Goal: Task Accomplishment & Management: Use online tool/utility

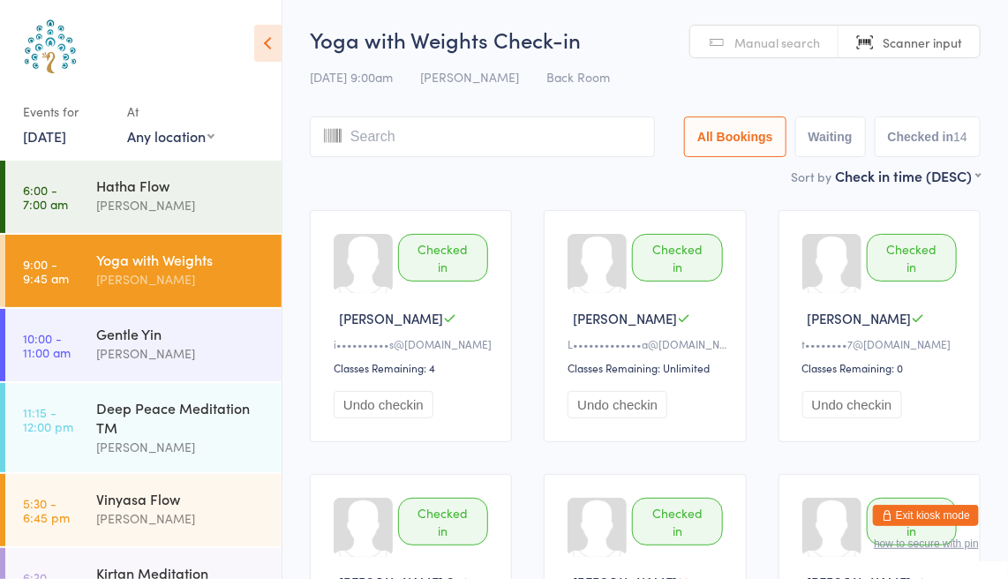
scroll to position [5, 0]
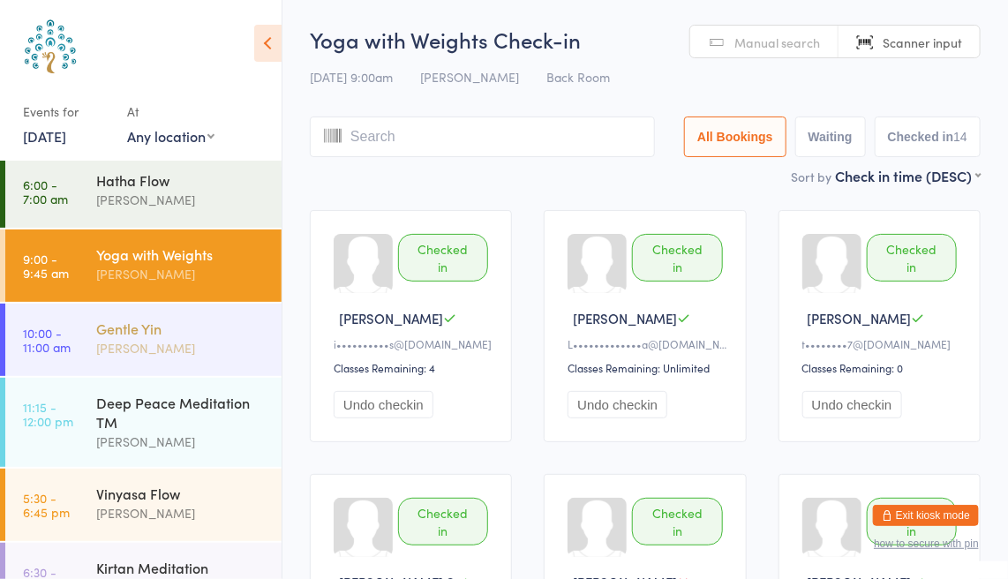
click at [192, 344] on div "[PERSON_NAME]" at bounding box center [181, 348] width 170 height 20
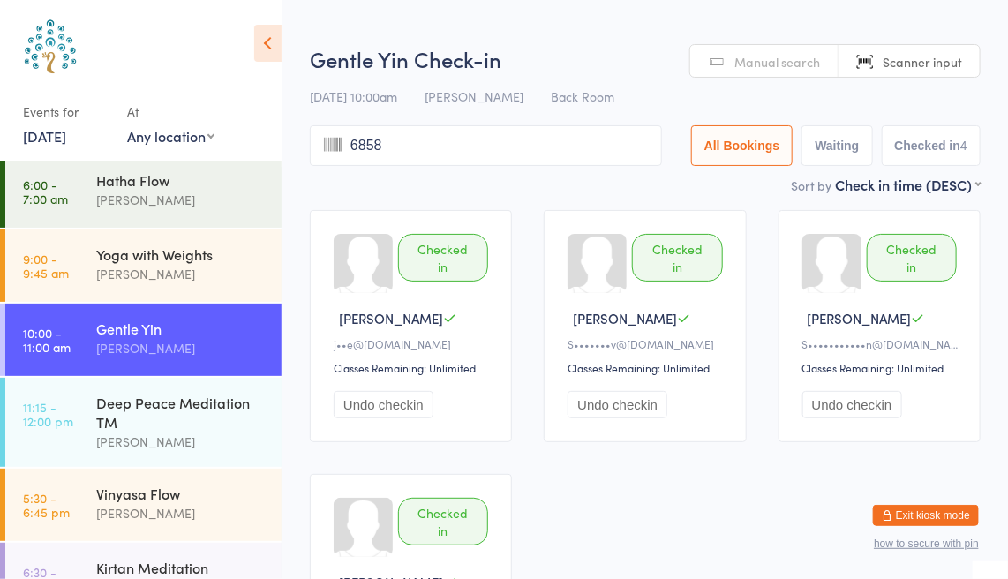
type input "6858"
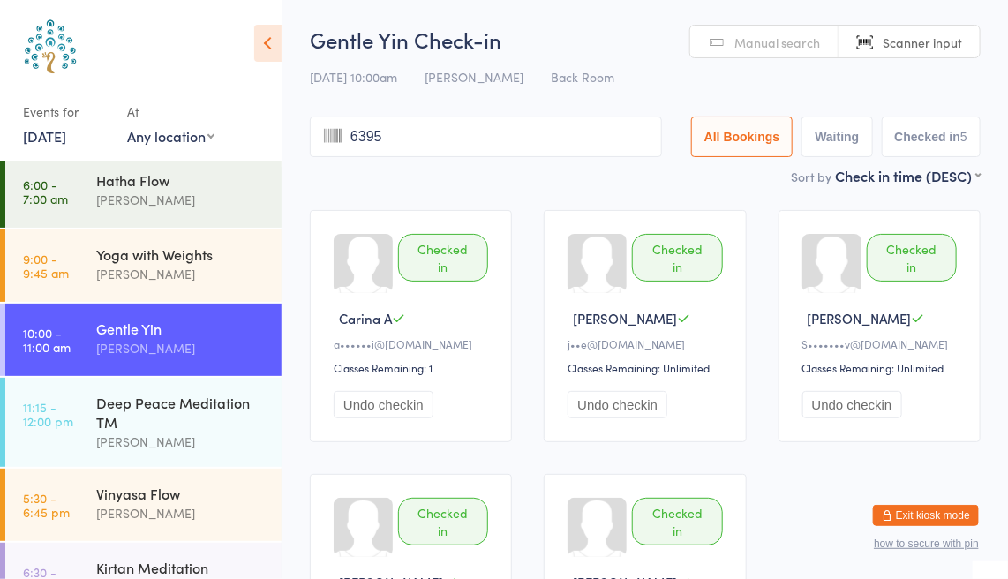
type input "6395"
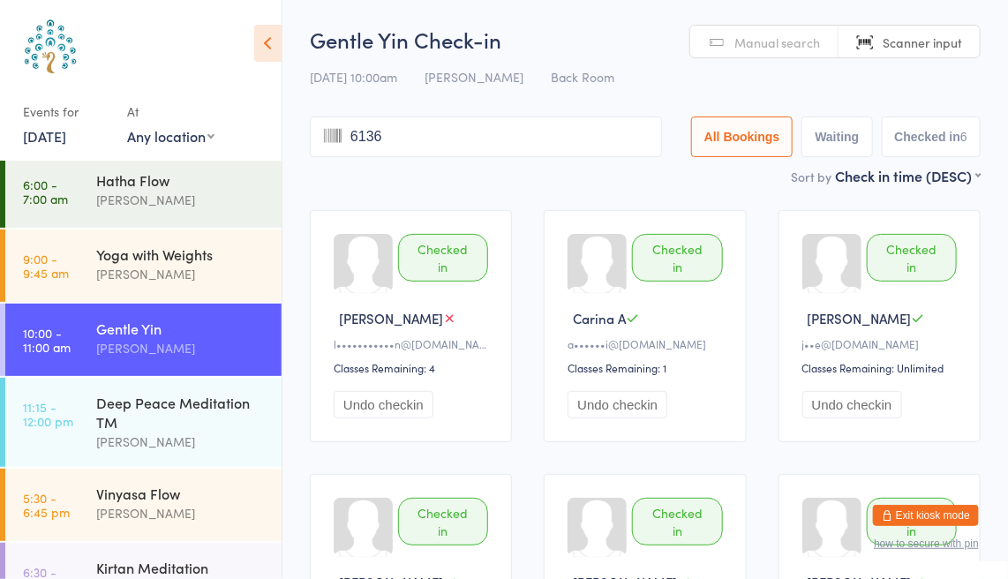
type input "6136"
type input "7022"
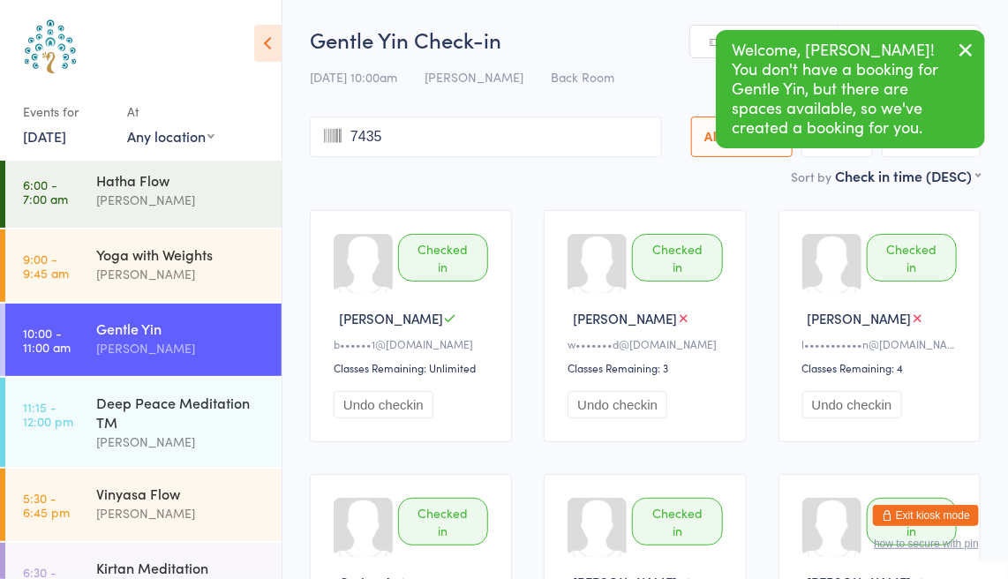
type input "7435"
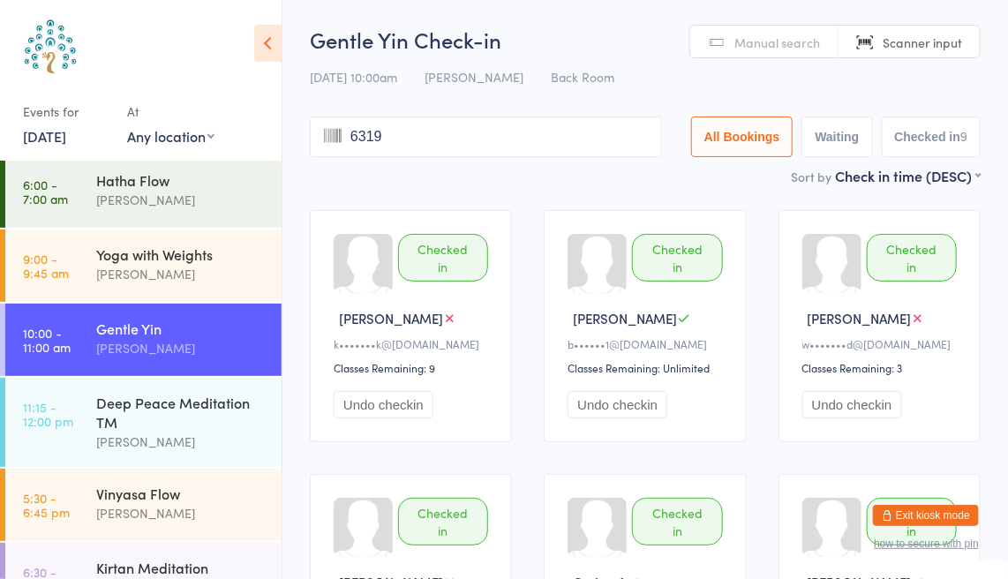
type input "6319"
type input "8080"
type input "6902"
type input "6771"
type input "8410"
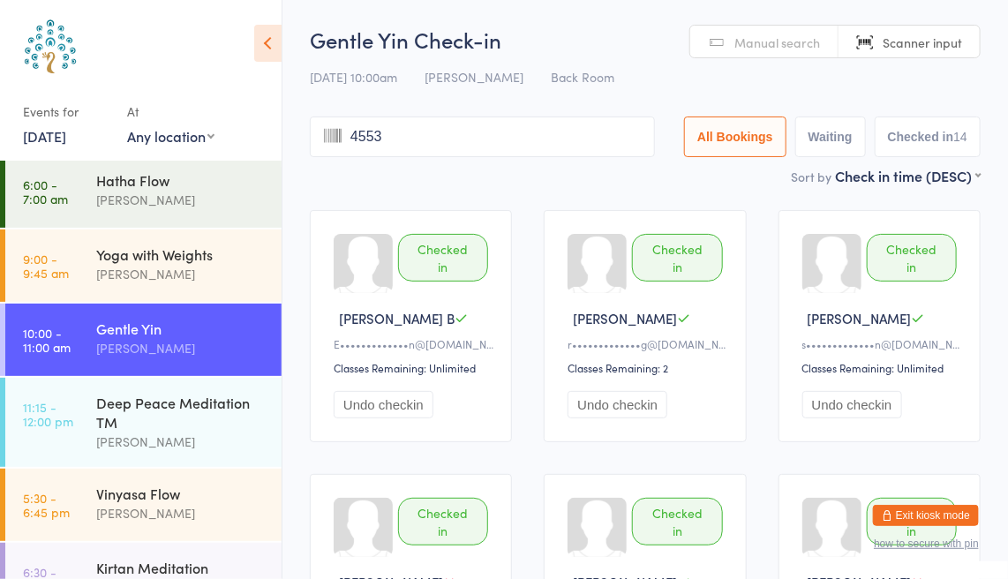
type input "4553"
type input "8091"
type input "6321"
click at [896, 34] on span "Scanner input" at bounding box center [922, 43] width 79 height 18
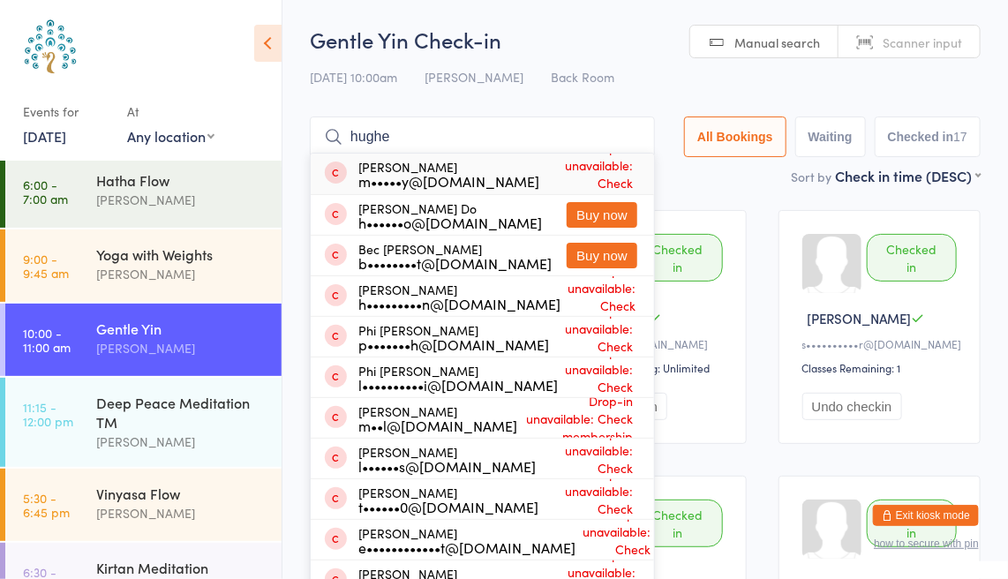
type input "[PERSON_NAME]"
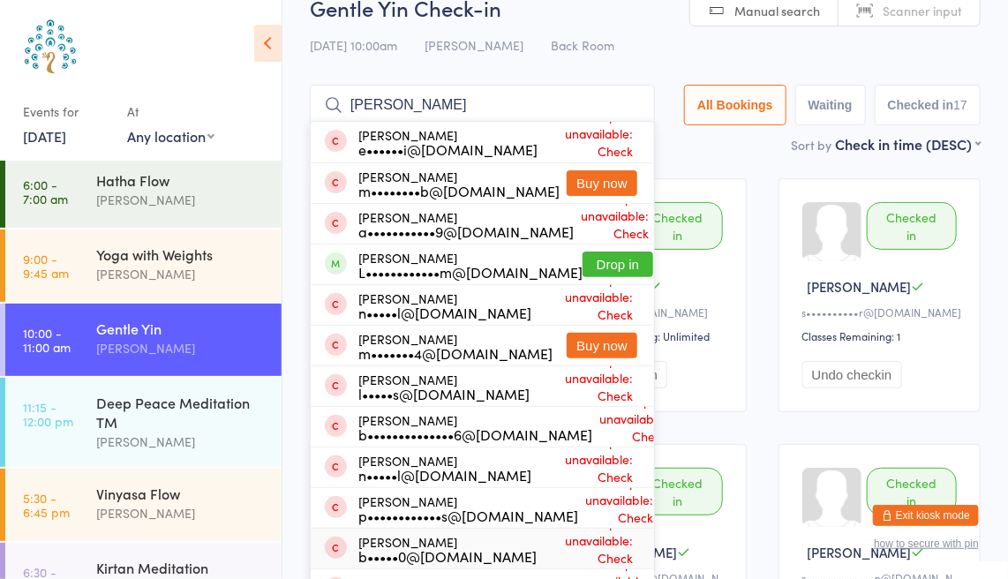
scroll to position [31, 0]
click at [629, 105] on input "[PERSON_NAME]" at bounding box center [482, 106] width 345 height 41
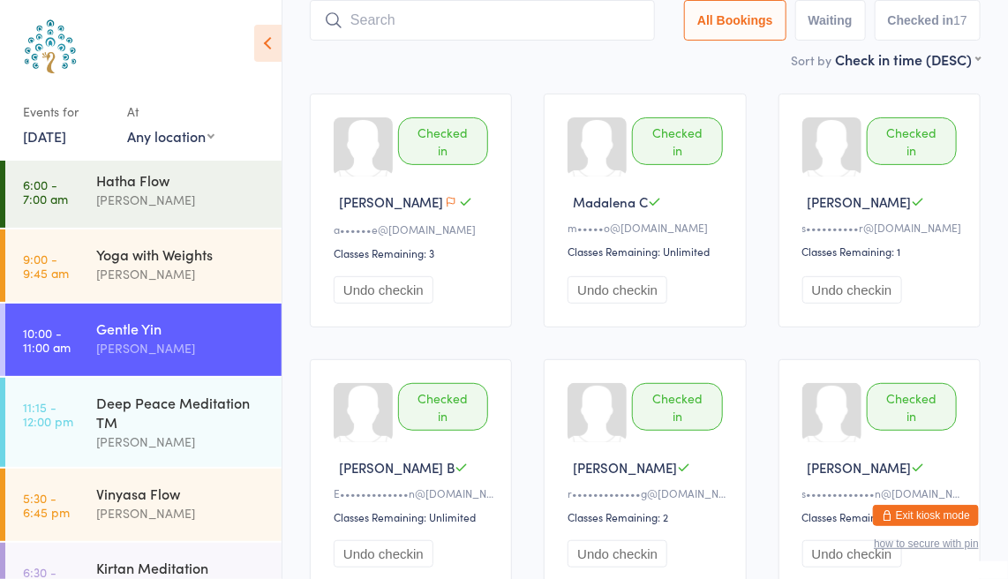
scroll to position [0, 0]
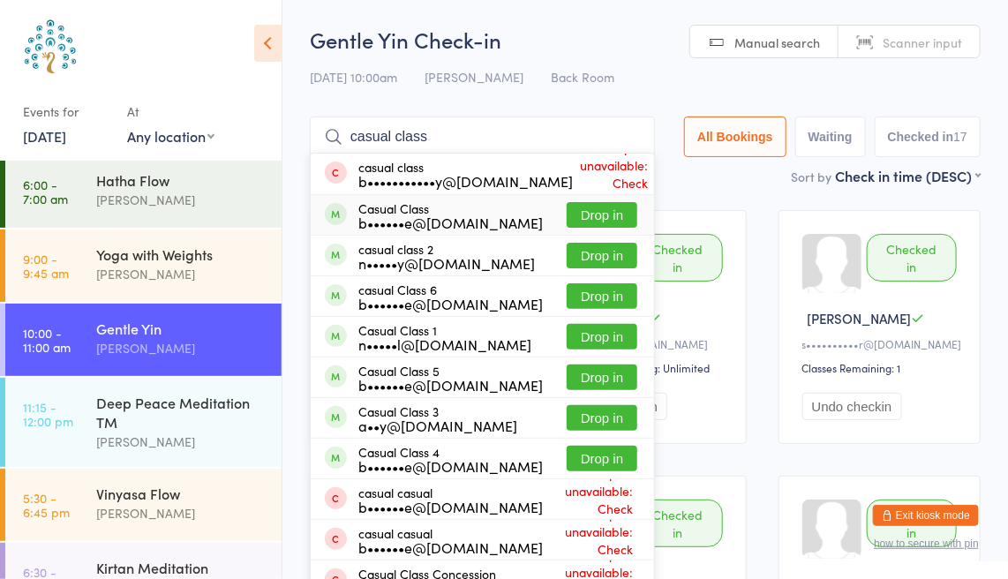
type input "casual class"
click at [614, 216] on button "Drop in" at bounding box center [602, 215] width 71 height 26
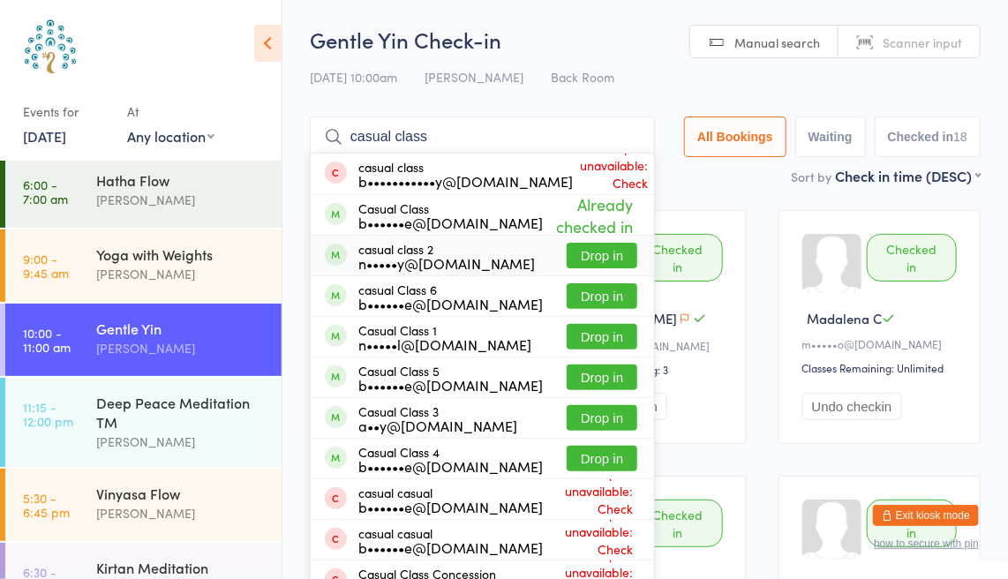
type input "casual class"
click at [610, 254] on button "Drop in" at bounding box center [602, 256] width 71 height 26
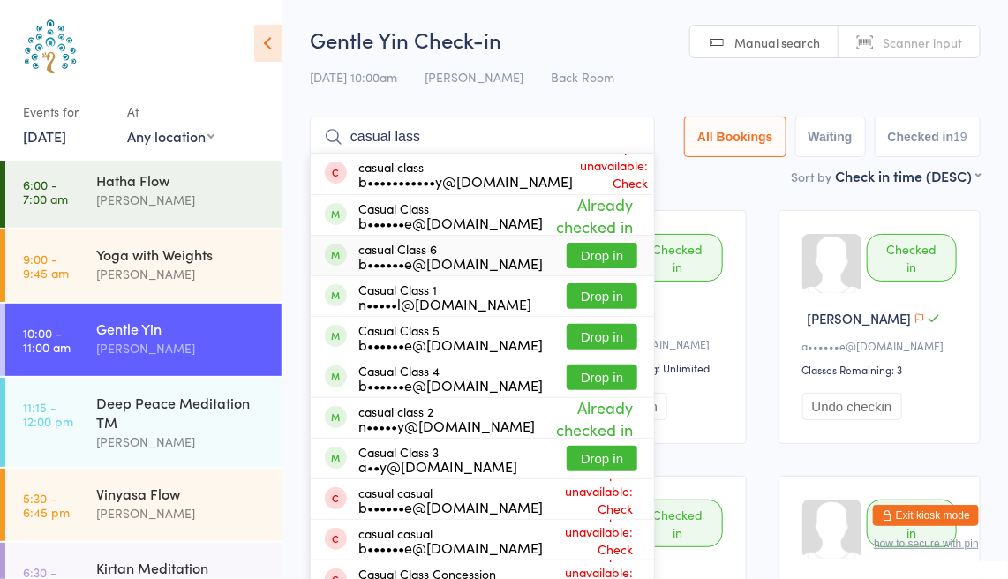
type input "casual lass"
click at [593, 248] on button "Drop in" at bounding box center [602, 256] width 71 height 26
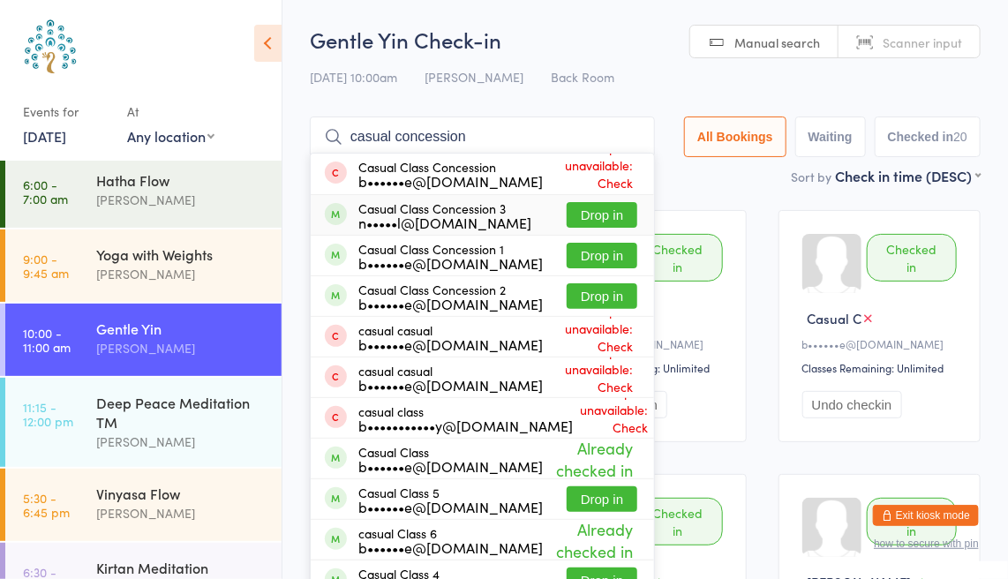
type input "casual concession"
click at [598, 222] on button "Drop in" at bounding box center [602, 215] width 71 height 26
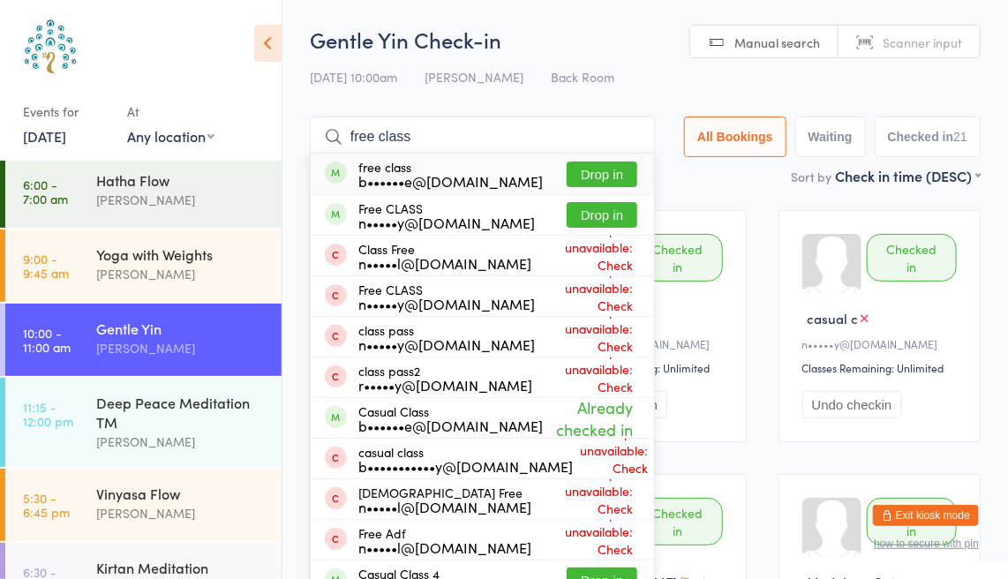
type input "free class"
click at [617, 167] on button "Drop in" at bounding box center [602, 175] width 71 height 26
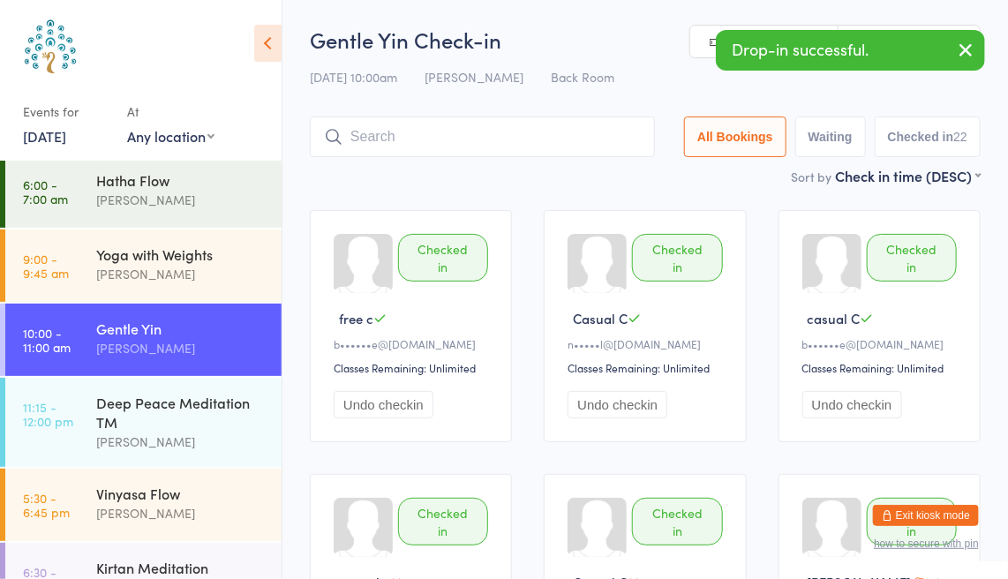
click at [967, 49] on icon "button" at bounding box center [965, 50] width 21 height 22
